Goal: Task Accomplishment & Management: Complete application form

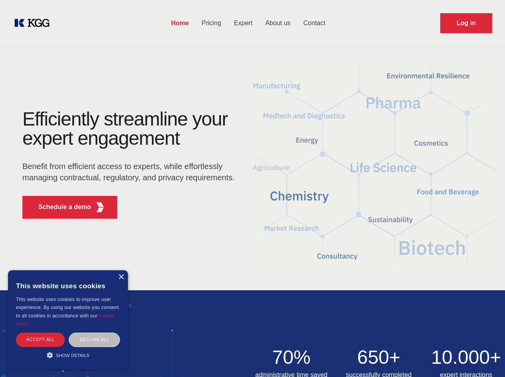
click at [252, 188] on div "Efficiently streamline your expert engagement Benefit from efficient access to …" at bounding box center [131, 168] width 243 height 116
click at [60, 207] on p "Schedule a demo" at bounding box center [64, 207] width 53 height 10
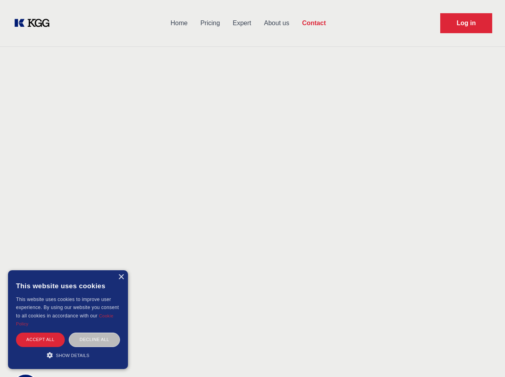
click at [121, 277] on div "× This website uses cookies This website uses cookies to improve user experienc…" at bounding box center [68, 319] width 120 height 99
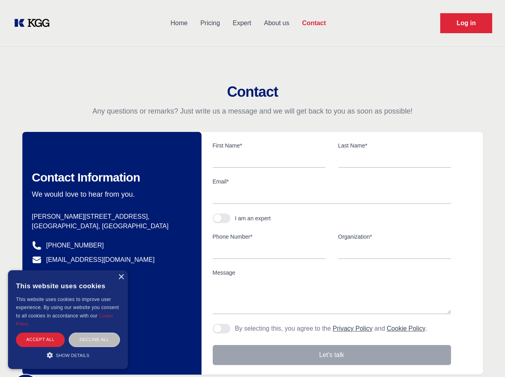
click at [40, 339] on div "Accept all" at bounding box center [40, 340] width 49 height 14
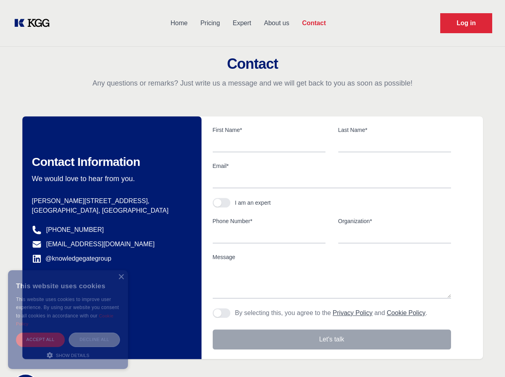
click at [94, 339] on div "Decline all" at bounding box center [94, 340] width 51 height 14
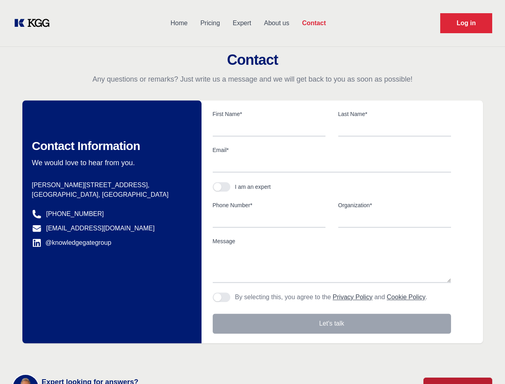
click at [68, 355] on main "Contact Any questions or remarks? Just write us a message and we will get back …" at bounding box center [252, 208] width 505 height 416
